Goal: Task Accomplishment & Management: Use online tool/utility

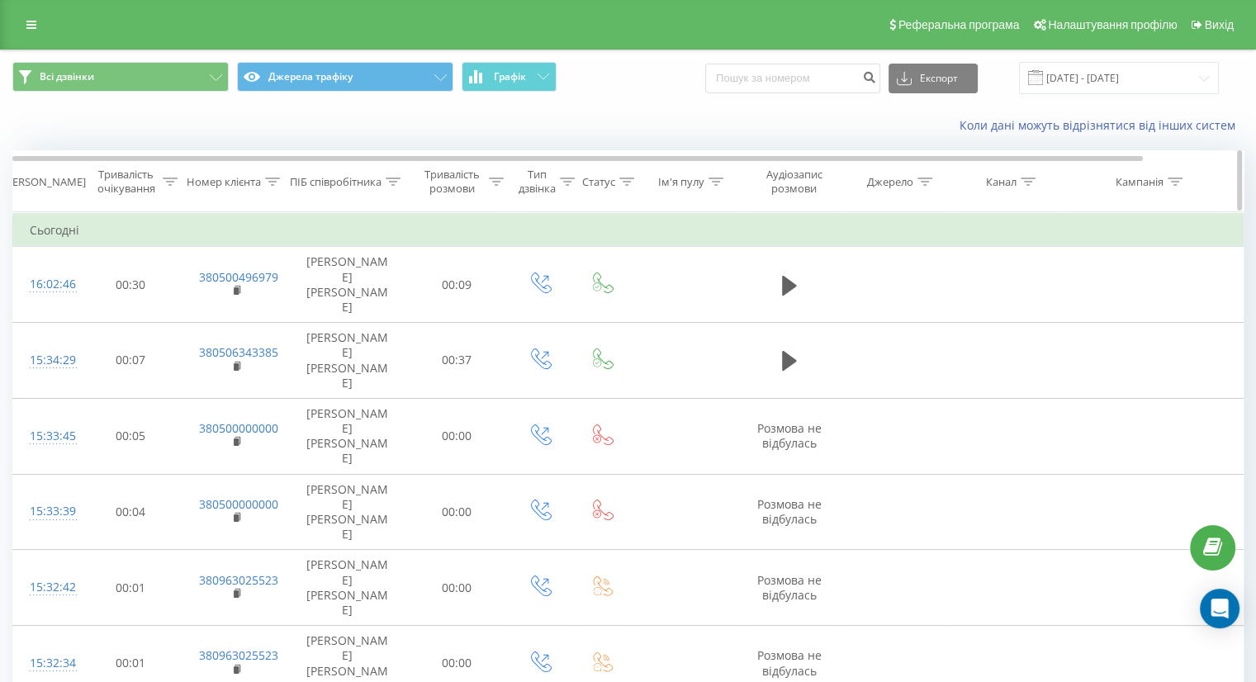
click at [476, 178] on div "Тривалість розмови" at bounding box center [451, 182] width 65 height 28
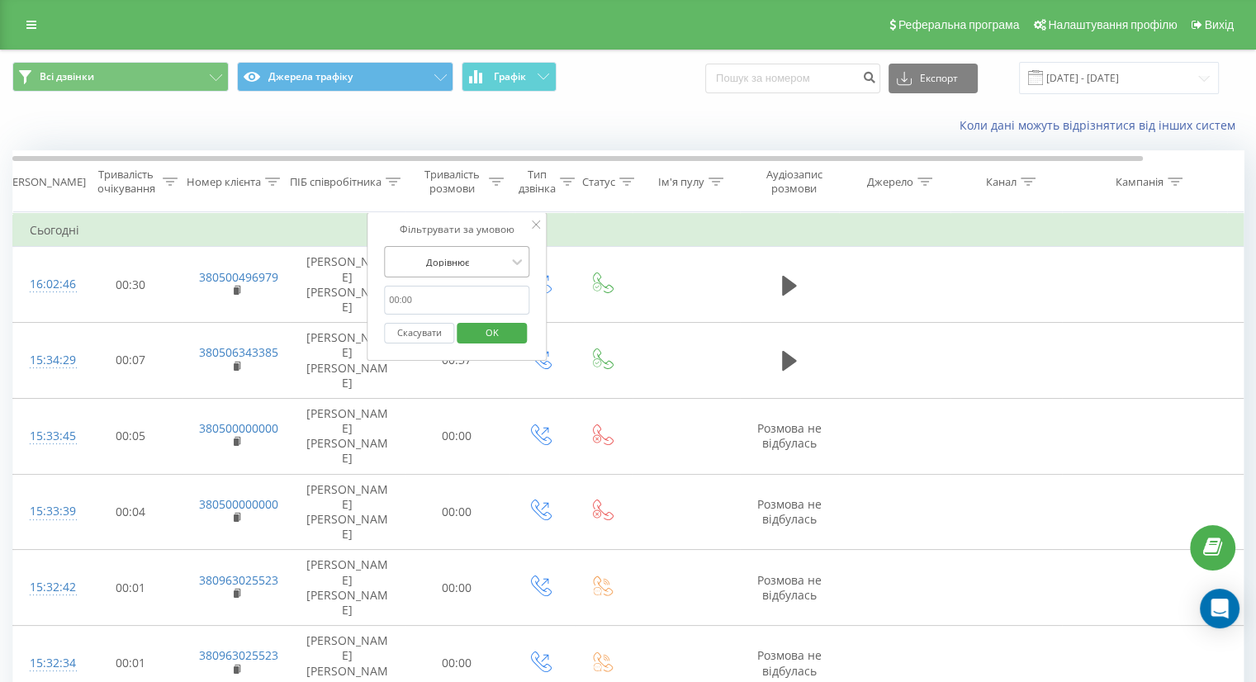
click at [462, 254] on div at bounding box center [447, 262] width 117 height 16
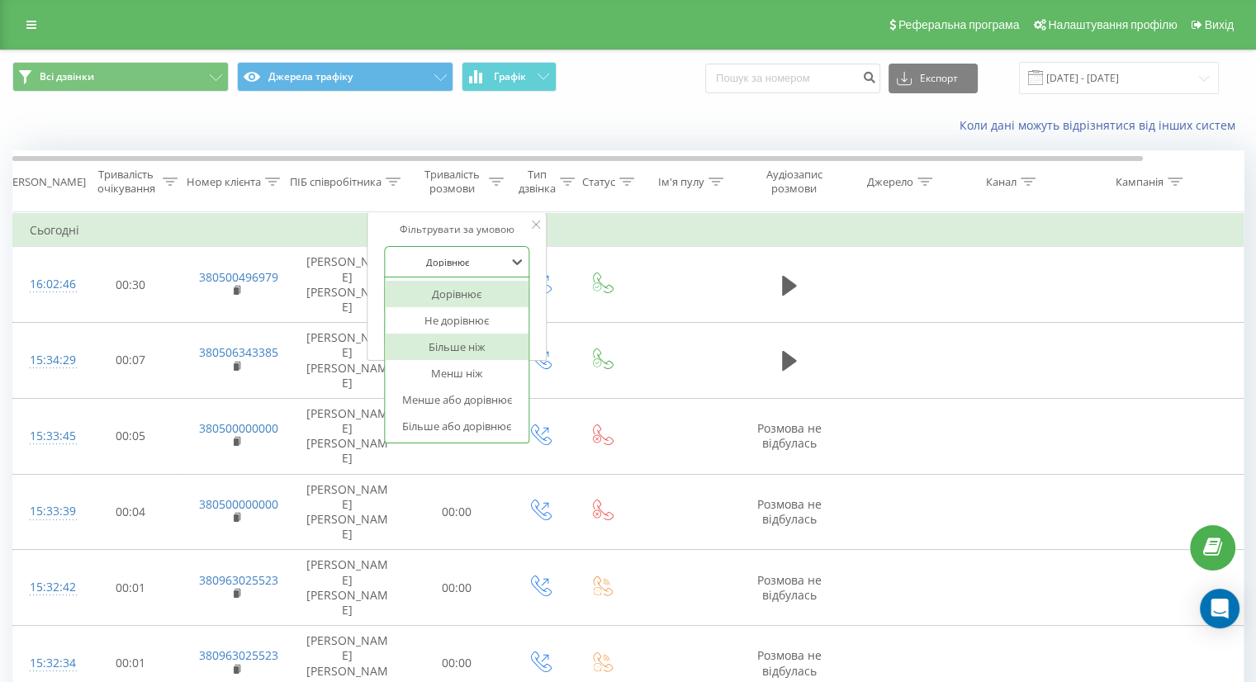
click at [462, 345] on div "Більше ніж" at bounding box center [457, 347] width 144 height 26
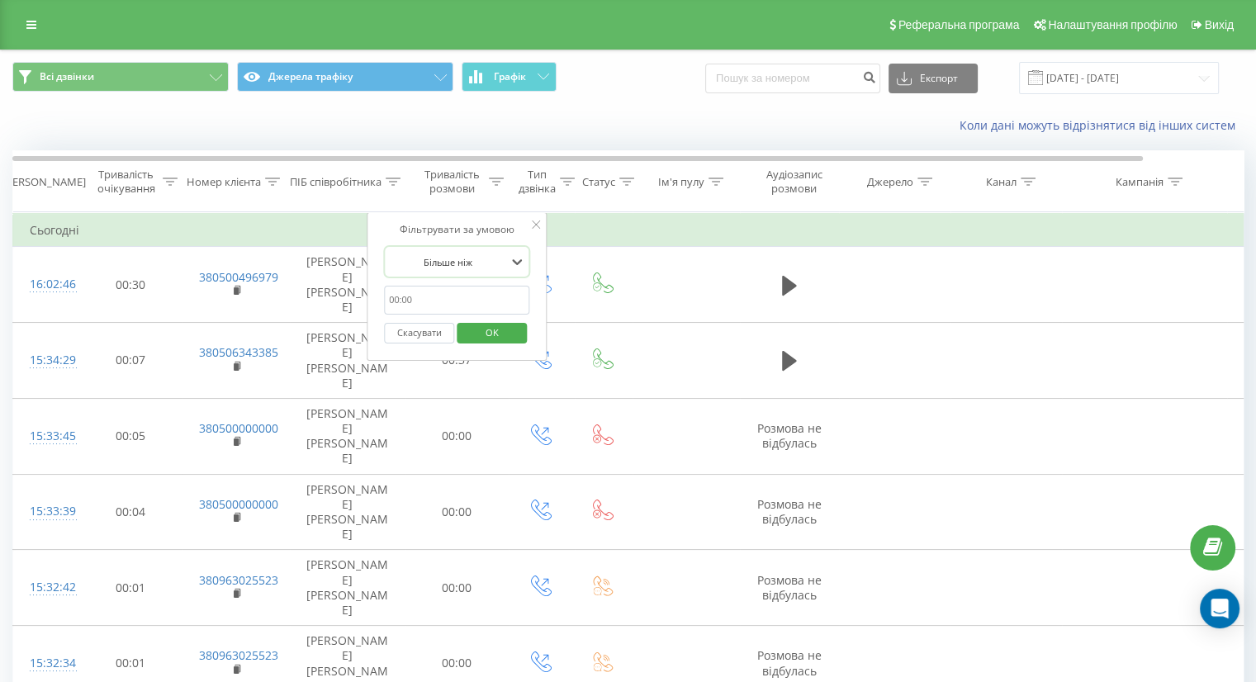
click at [481, 284] on form "option Більше ніж, selected. Більше ніж Скасувати OK" at bounding box center [456, 299] width 145 height 106
click at [476, 298] on input "text" at bounding box center [456, 300] width 145 height 29
type input "59"
click at [482, 329] on span "OK" at bounding box center [492, 333] width 46 height 26
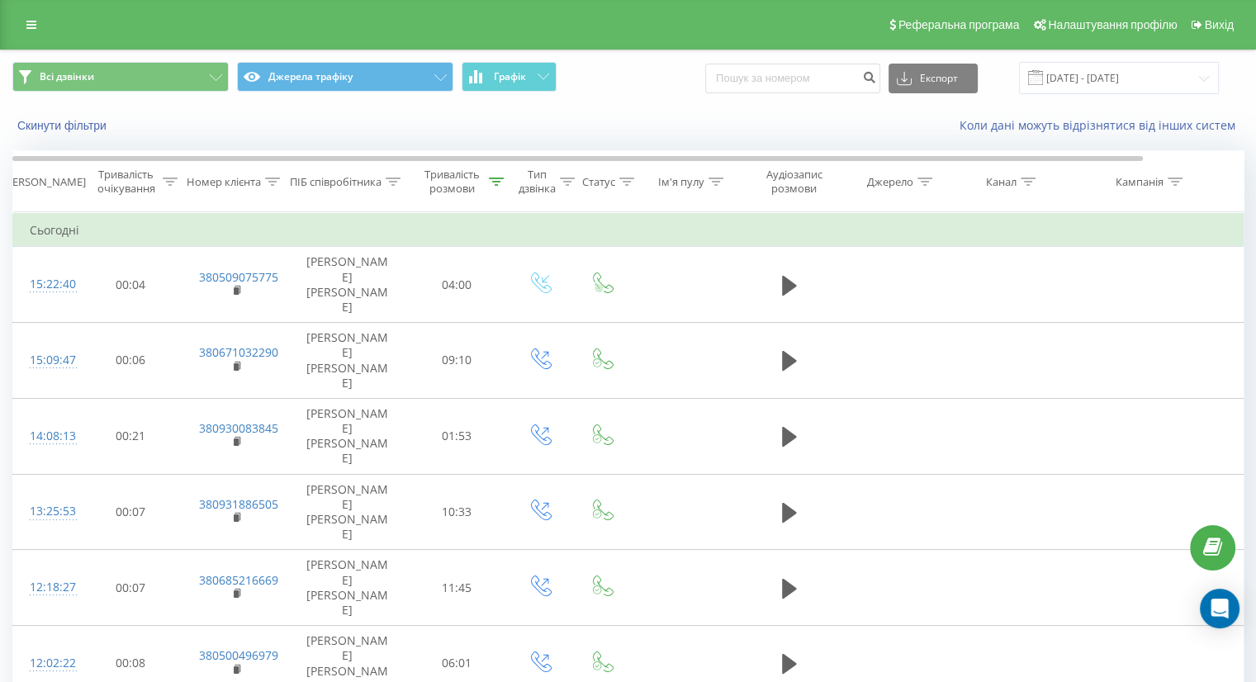
click at [589, 121] on div "Коли дані можуть відрізнятися вiд інших систем" at bounding box center [864, 125] width 784 height 17
